Goal: Complete application form

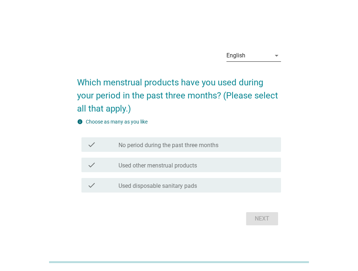
click at [236, 57] on div "English" at bounding box center [236, 55] width 19 height 7
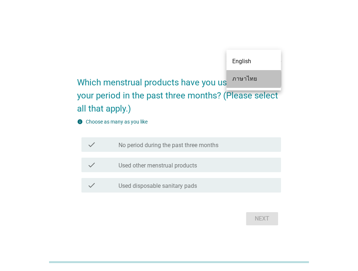
click at [240, 76] on div "ภาษาไทย" at bounding box center [253, 79] width 43 height 9
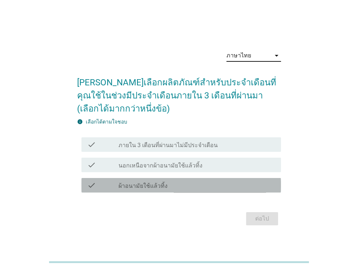
click at [162, 182] on div "check_box_outline_blank ผ้าอนามัยใช้แล้วทิ้ง" at bounding box center [197, 185] width 157 height 9
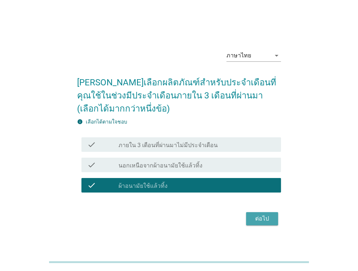
click at [257, 213] on button "ต่อไป" at bounding box center [262, 218] width 32 height 13
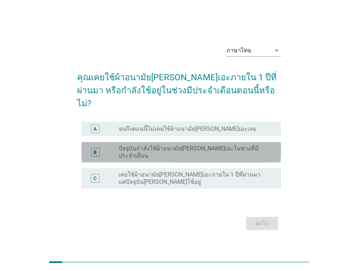
click at [236, 145] on label "ปัจจุบันกำลังใช้ผ้าอนามัย[PERSON_NAME]เอะในช่วงที่มีประจำเดือน" at bounding box center [194, 152] width 151 height 15
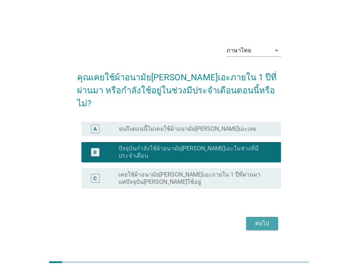
click at [258, 219] on button "ต่อไป" at bounding box center [262, 223] width 32 height 13
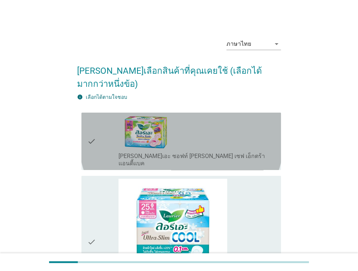
click at [214, 125] on div "check_box_outline_blank [PERSON_NAME]เอะ ซอฟท์ [PERSON_NAME] เซฟ เอ็กตร้า แอนตี…" at bounding box center [197, 142] width 157 height 52
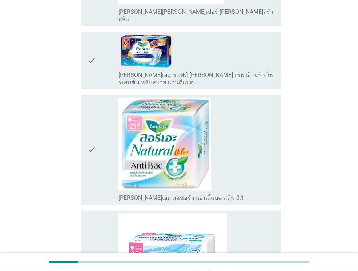
scroll to position [422, 0]
click at [214, 125] on div "check_box_outline_blank [PERSON_NAME]เอะ เนเชอรัล แอนตี้แบค สลิม 0.1" at bounding box center [197, 150] width 157 height 104
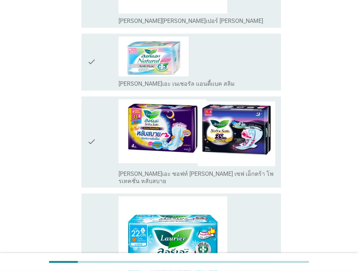
scroll to position [757, 0]
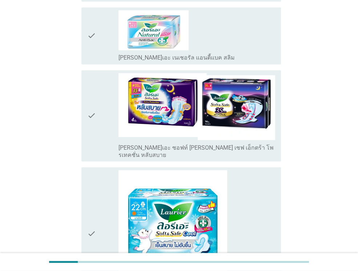
click at [220, 13] on div "check_box_outline_blank [PERSON_NAME]เอะ เนเชอรัล แอนตี้แบค สลิม" at bounding box center [197, 35] width 157 height 51
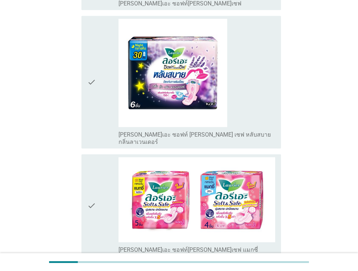
scroll to position [1412, 0]
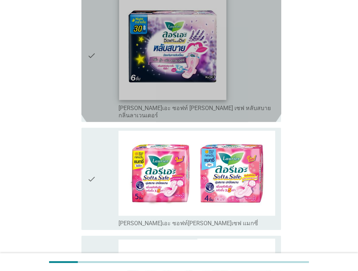
click at [226, 28] on img at bounding box center [172, 46] width 107 height 107
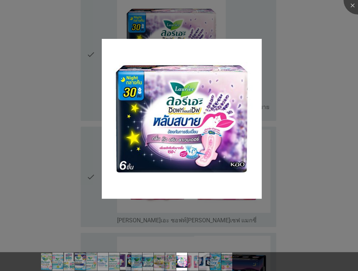
click at [254, 27] on div at bounding box center [179, 135] width 358 height 271
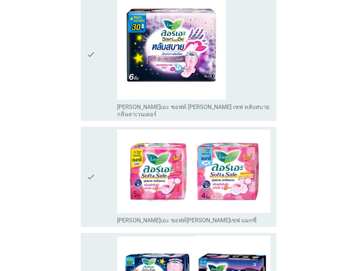
click at [254, 27] on div at bounding box center [179, 135] width 358 height 271
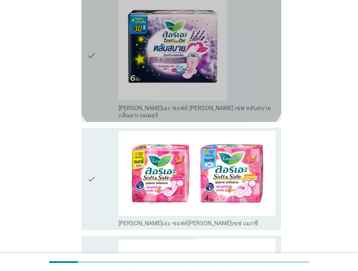
click at [254, 27] on div "check_box_outline_blank [PERSON_NAME]เอะ ซอฟท์ [PERSON_NAME] เซฟ หลับสบาย กลิ่น…" at bounding box center [197, 55] width 157 height 127
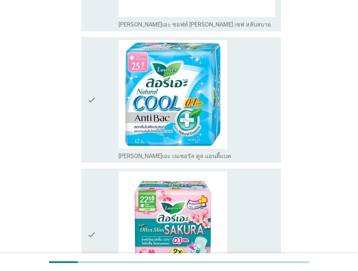
scroll to position [1717, 0]
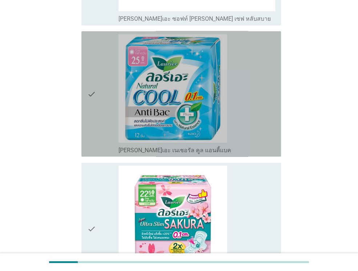
click at [239, 40] on div "check_box_outline_blank [PERSON_NAME]เอะ เนเชอรัล คูล แอนตี้แบค" at bounding box center [197, 94] width 157 height 120
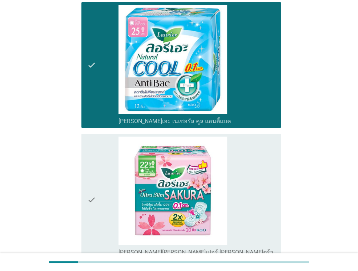
scroll to position [1761, 0]
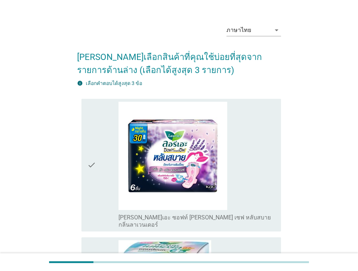
scroll to position [15, 0]
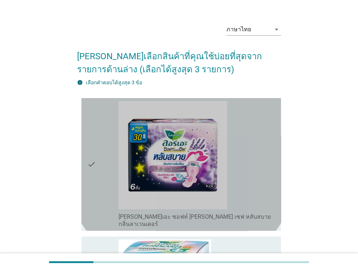
click at [230, 190] on div "check_box_outline_blank [PERSON_NAME]เอะ ซอฟท์ [PERSON_NAME] เซฟ หลับสบาย กลิ่น…" at bounding box center [197, 164] width 157 height 127
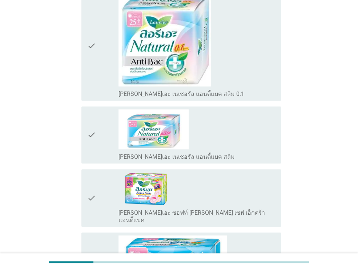
scroll to position [277, 0]
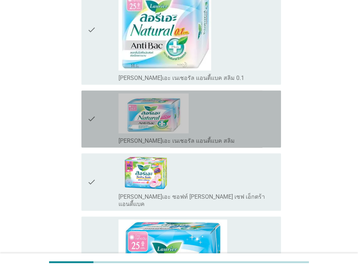
click at [230, 136] on div "check_box_outline_blank [PERSON_NAME]เอะ เนเชอรัล แอนตี้แบค สลิม" at bounding box center [197, 140] width 157 height 9
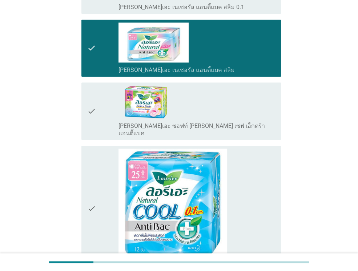
scroll to position [407, 0]
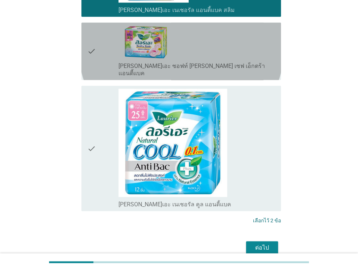
click at [228, 33] on div "check_box_outline_blank [PERSON_NAME]เอะ ซอฟท์ [PERSON_NAME] เซฟ เอ็กตร้า แอนตี…" at bounding box center [197, 51] width 157 height 52
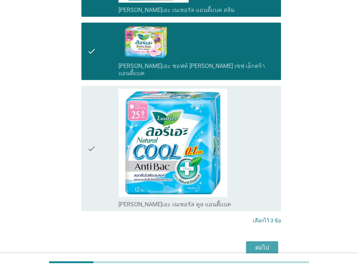
click at [269, 242] on button "ต่อไป" at bounding box center [262, 248] width 32 height 13
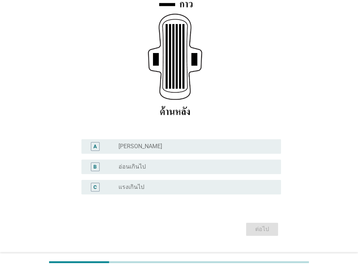
scroll to position [131, 0]
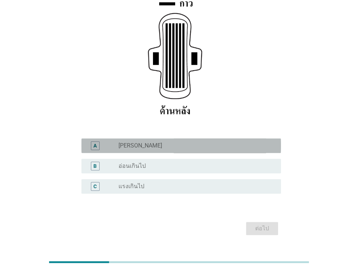
click at [229, 139] on div "A radio_button_unchecked [PERSON_NAME]" at bounding box center [181, 146] width 200 height 15
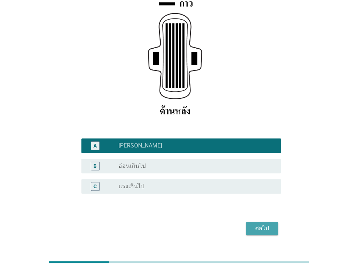
click at [269, 224] on div "ต่อไป" at bounding box center [262, 228] width 20 height 9
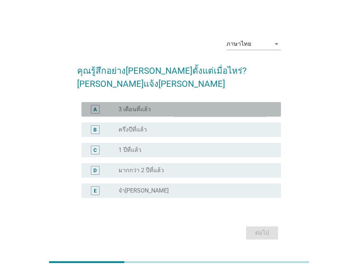
click at [199, 106] on div "radio_button_unchecked 3 เดือนที่แล้ว" at bounding box center [194, 109] width 151 height 7
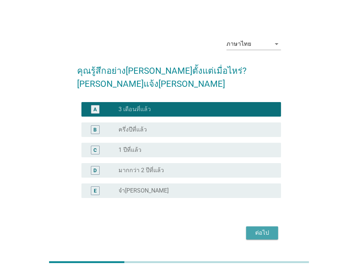
click at [268, 229] on div "ต่อไป" at bounding box center [262, 233] width 20 height 9
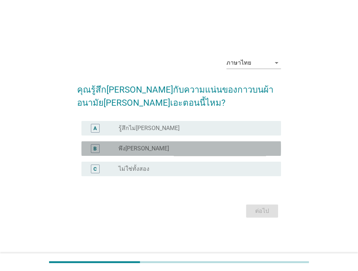
click at [224, 146] on div "radio_button_unchecked พึง[PERSON_NAME]" at bounding box center [194, 148] width 151 height 7
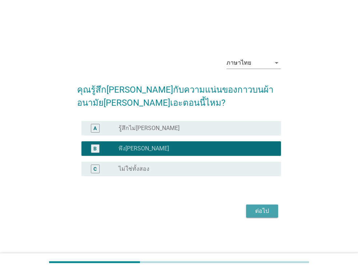
click at [260, 207] on div "ต่อไป" at bounding box center [262, 211] width 20 height 9
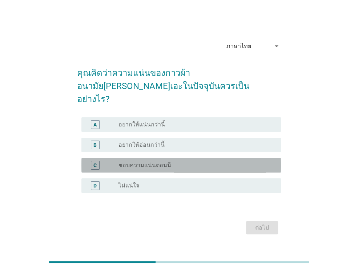
click at [196, 162] on div "radio_button_unchecked ชอบความแน่นตอนนี" at bounding box center [194, 165] width 151 height 7
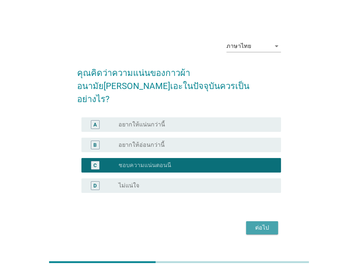
click at [267, 224] on div "ต่อไป" at bounding box center [262, 228] width 20 height 9
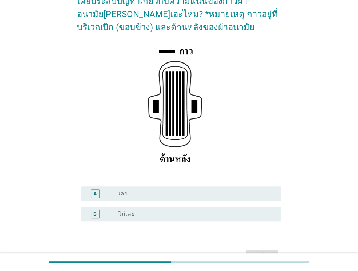
scroll to position [84, 0]
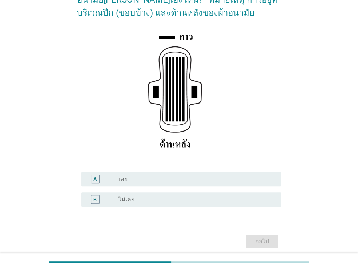
click at [237, 196] on div "radio_button_unchecked ไม่เคย" at bounding box center [194, 199] width 151 height 7
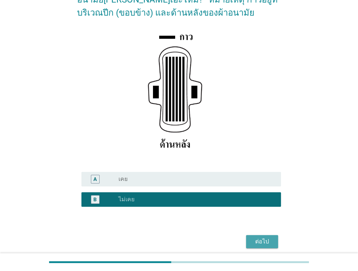
click at [270, 244] on div "ต่อไป" at bounding box center [262, 242] width 20 height 9
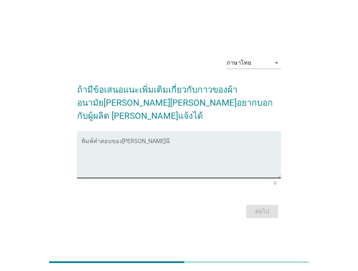
click at [135, 155] on textarea "พิมพ์คำตอบของคุณ ที่นี่" at bounding box center [181, 159] width 200 height 38
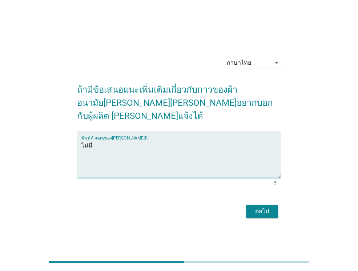
type textarea "ไม่มี"
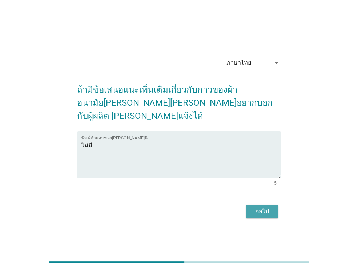
click at [260, 207] on div "ต่อไป" at bounding box center [262, 211] width 20 height 9
